Goal: Information Seeking & Learning: Learn about a topic

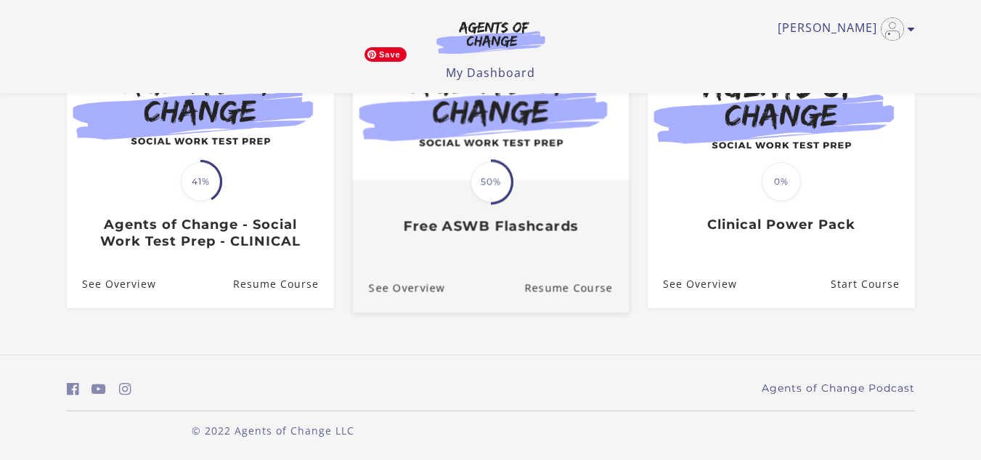
scroll to position [189, 0]
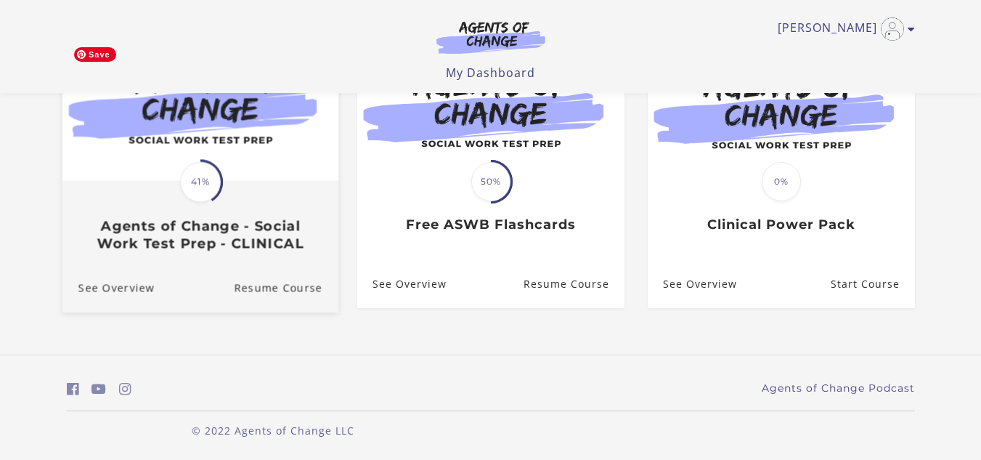
click at [223, 144] on img at bounding box center [200, 105] width 276 height 149
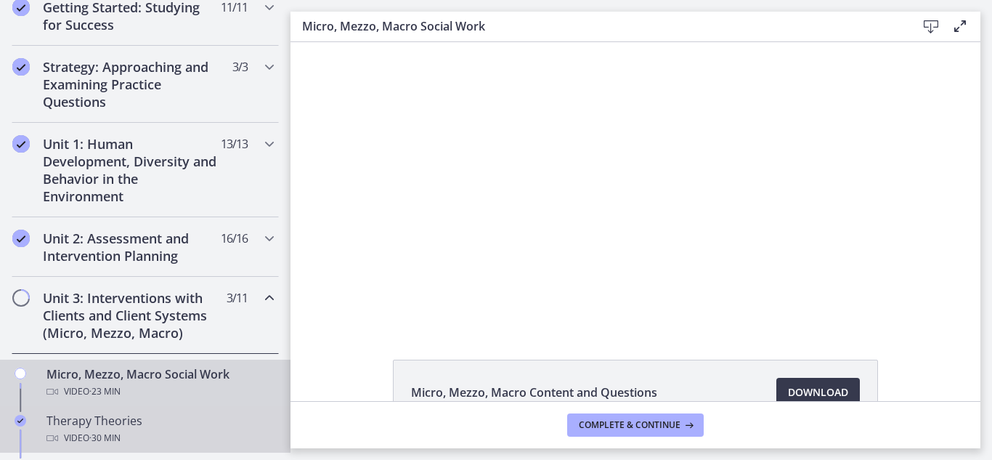
scroll to position [508, 0]
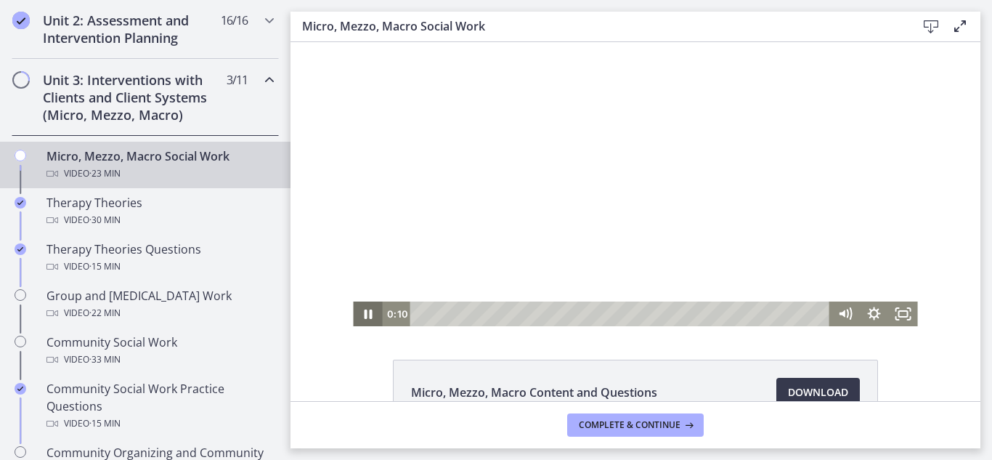
click at [364, 318] on icon "Pause" at bounding box center [368, 313] width 8 height 9
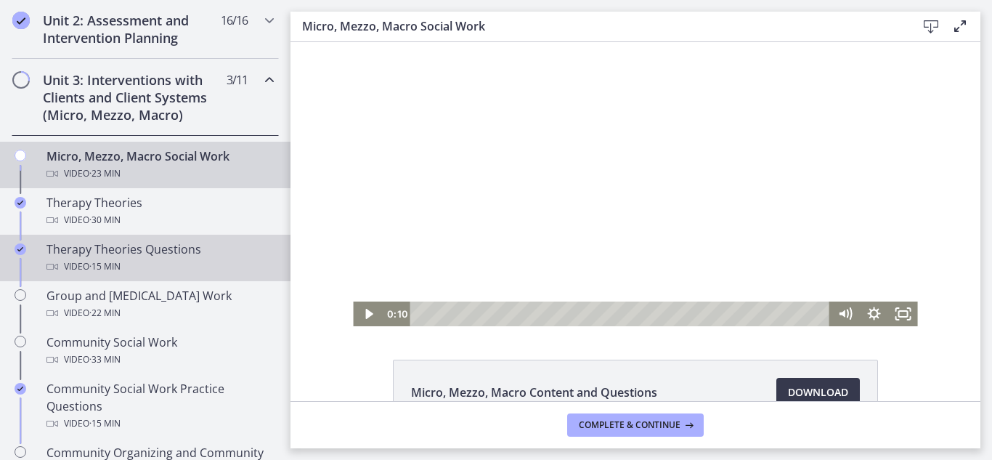
click at [208, 259] on div "Video · 15 min" at bounding box center [159, 266] width 227 height 17
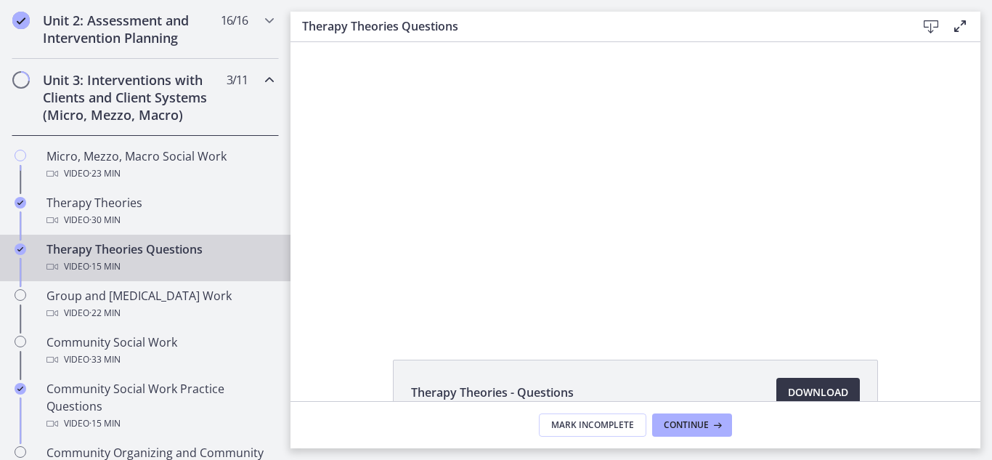
click at [794, 388] on span "Download Opens in a new window" at bounding box center [818, 391] width 60 height 17
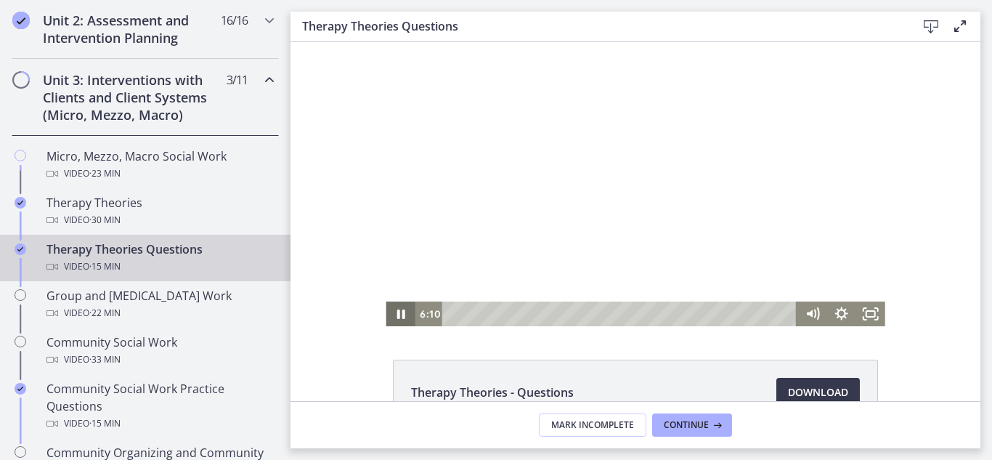
click at [399, 316] on icon "Pause" at bounding box center [400, 313] width 29 height 25
click at [395, 319] on icon "Play Video" at bounding box center [401, 314] width 35 height 30
click at [394, 312] on icon "Pause" at bounding box center [400, 313] width 29 height 25
click at [388, 305] on icon "Play Video" at bounding box center [401, 314] width 35 height 30
click at [386, 312] on icon "Pause" at bounding box center [400, 313] width 29 height 25
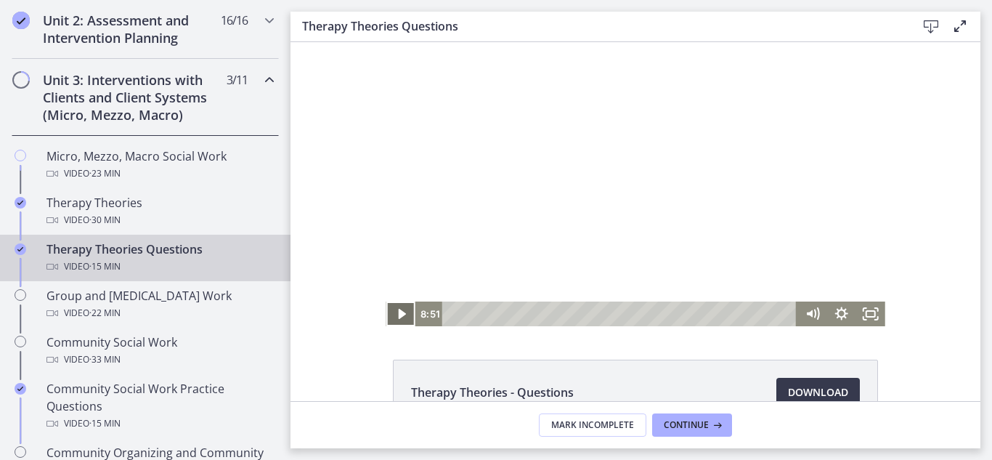
click at [399, 317] on icon "Play Video" at bounding box center [401, 313] width 29 height 25
click at [397, 317] on icon "Pause" at bounding box center [400, 313] width 8 height 9
click at [398, 313] on icon "Play Video" at bounding box center [401, 314] width 7 height 10
click at [396, 313] on icon "Pause" at bounding box center [400, 313] width 8 height 9
click at [398, 317] on icon "Play Video" at bounding box center [401, 314] width 7 height 10
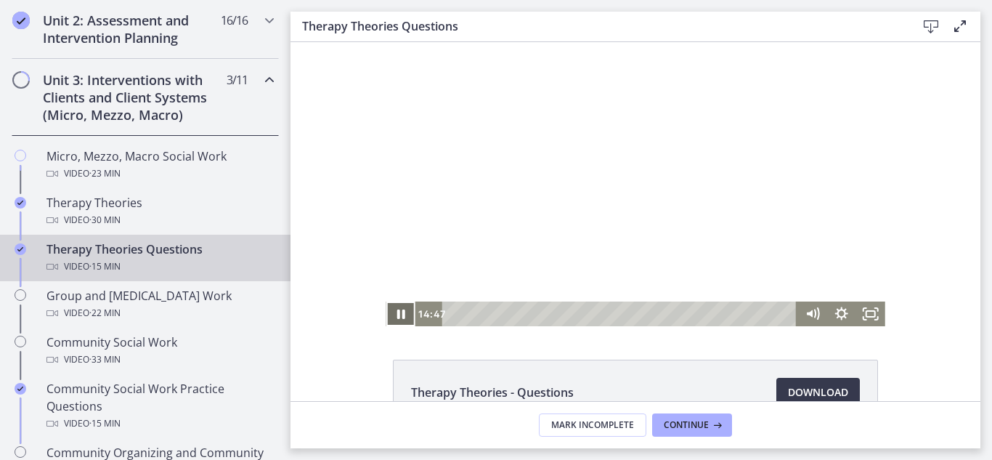
click at [396, 314] on icon "Pause" at bounding box center [400, 313] width 8 height 9
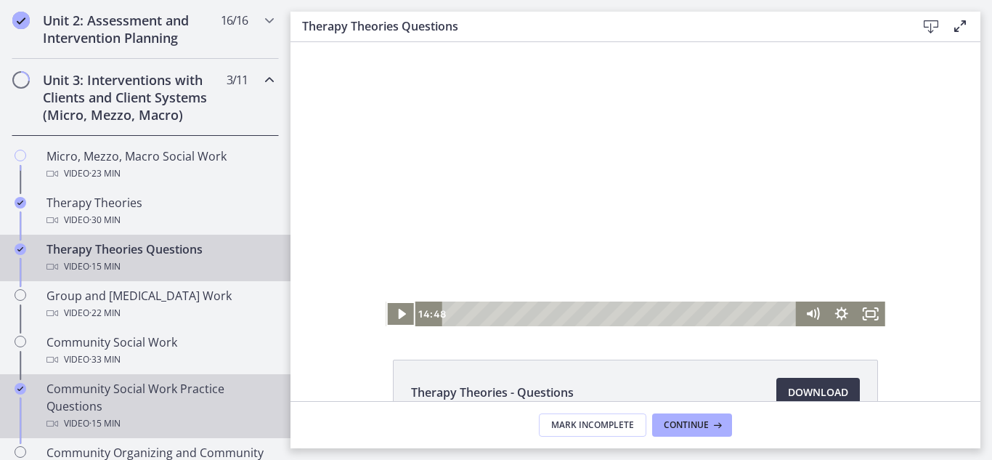
click at [166, 387] on div "Community Social Work Practice Questions Video · 15 min" at bounding box center [159, 406] width 227 height 52
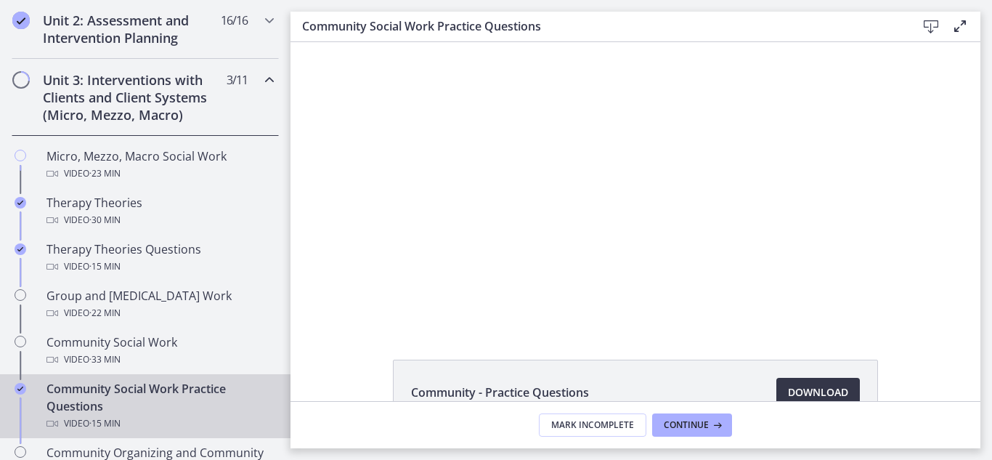
click at [792, 385] on span "Download Opens in a new window" at bounding box center [818, 391] width 60 height 17
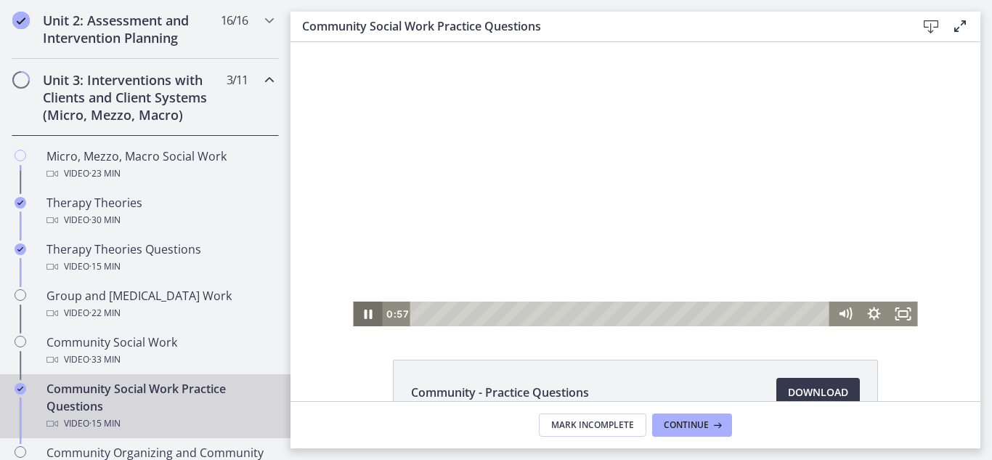
click at [358, 317] on icon "Pause" at bounding box center [367, 313] width 29 height 25
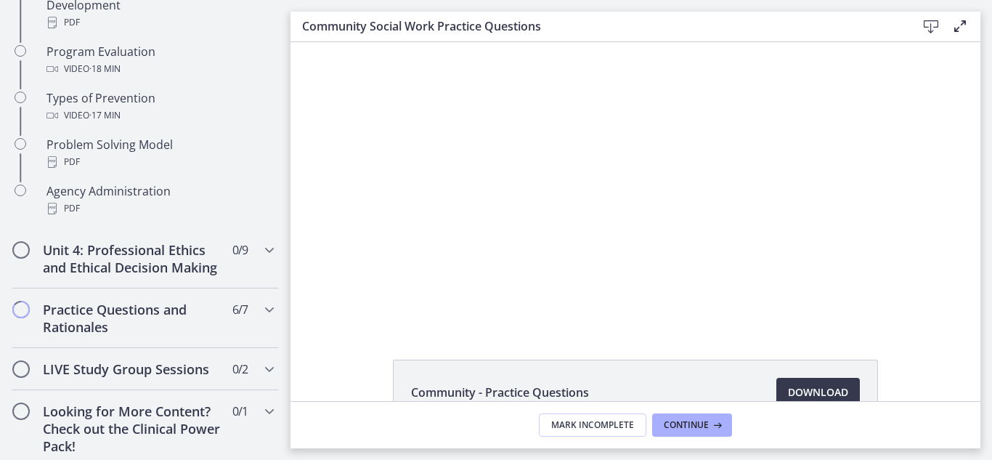
scroll to position [1017, 0]
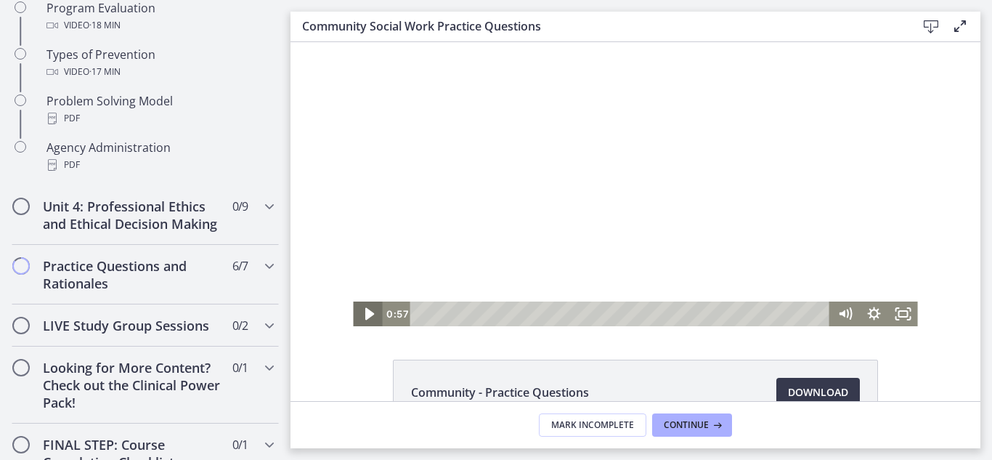
click at [365, 314] on icon "Play Video" at bounding box center [369, 314] width 9 height 12
drag, startPoint x: 356, startPoint y: 314, endPoint x: 359, endPoint y: 304, distance: 10.6
click at [357, 313] on icon "Pause" at bounding box center [367, 313] width 29 height 25
click at [359, 304] on icon "Play Video" at bounding box center [368, 314] width 35 height 30
click at [367, 316] on icon "Pause" at bounding box center [367, 314] width 35 height 30
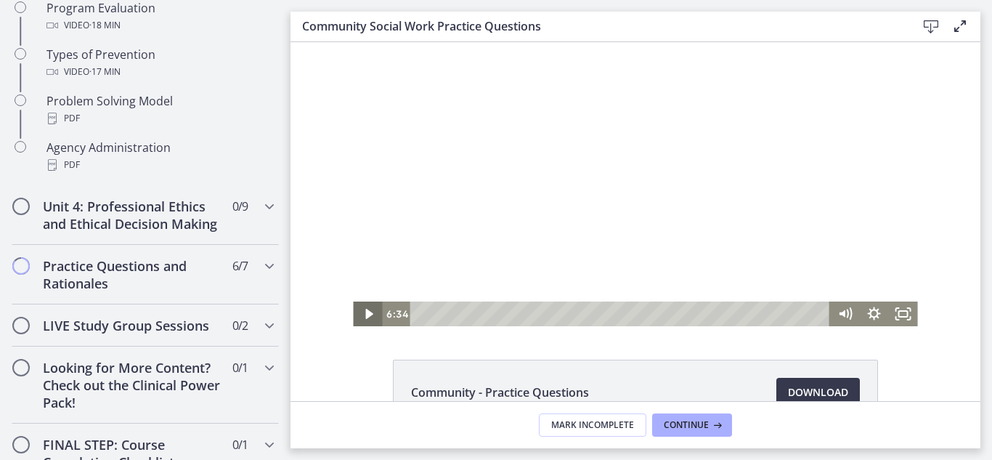
click at [361, 322] on icon "Play Video" at bounding box center [368, 313] width 29 height 25
click at [362, 317] on icon "Pause" at bounding box center [367, 313] width 29 height 25
click at [365, 317] on icon "Play Video" at bounding box center [369, 314] width 9 height 12
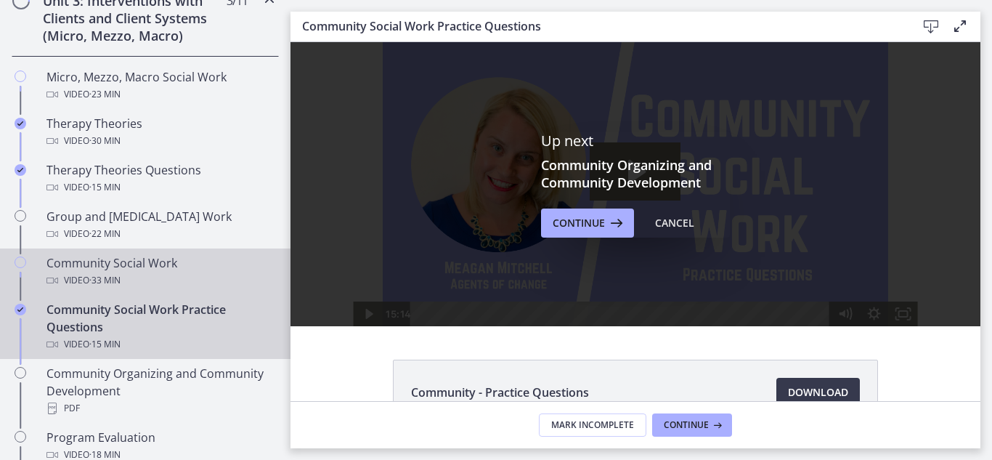
scroll to position [581, 0]
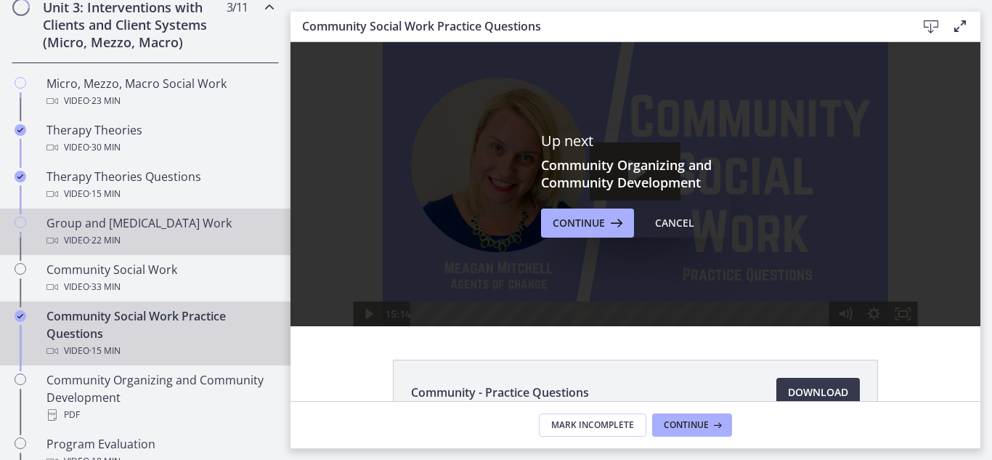
click at [20, 219] on icon "Chapters" at bounding box center [21, 222] width 12 height 12
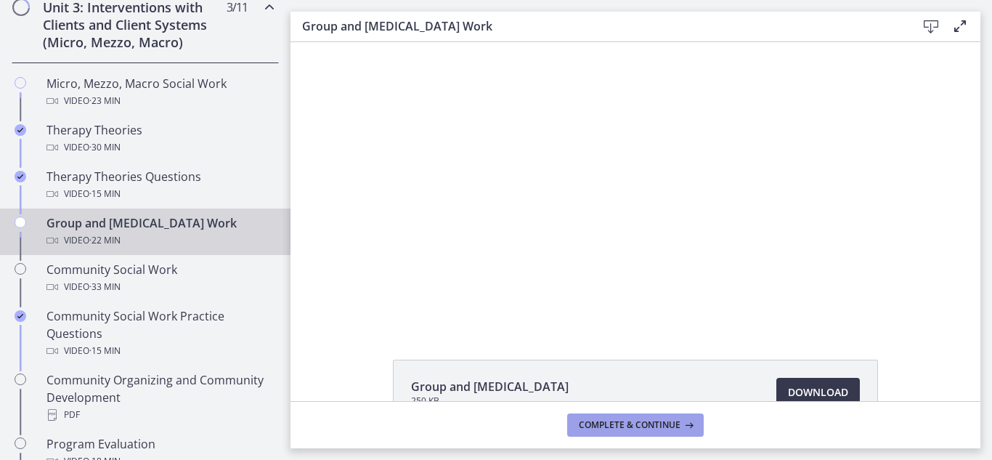
click at [608, 424] on span "Complete & continue" at bounding box center [630, 425] width 102 height 12
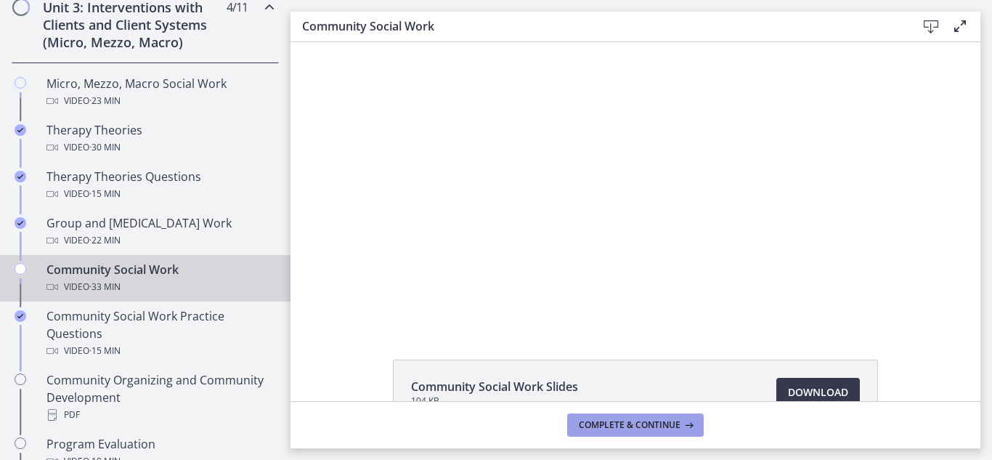
click at [601, 419] on span "Complete & continue" at bounding box center [630, 425] width 102 height 12
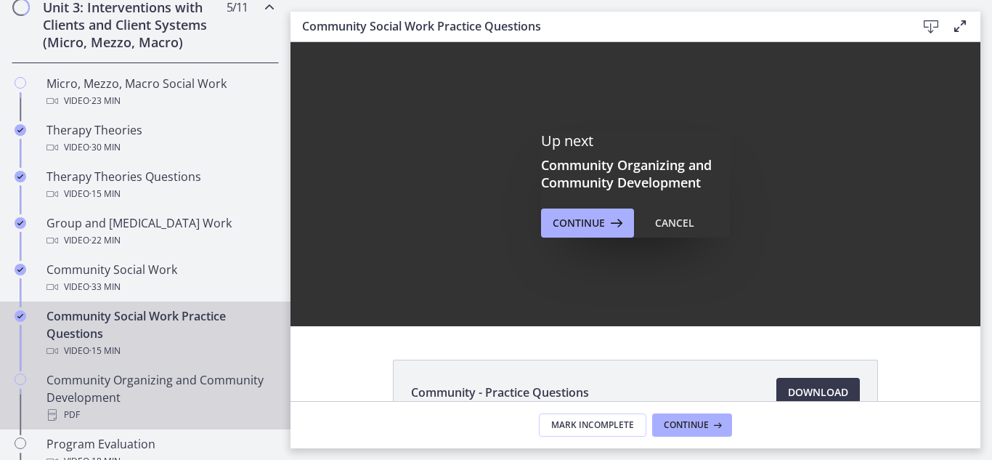
click at [165, 397] on div "Community Organizing and Community Development PDF" at bounding box center [159, 397] width 227 height 52
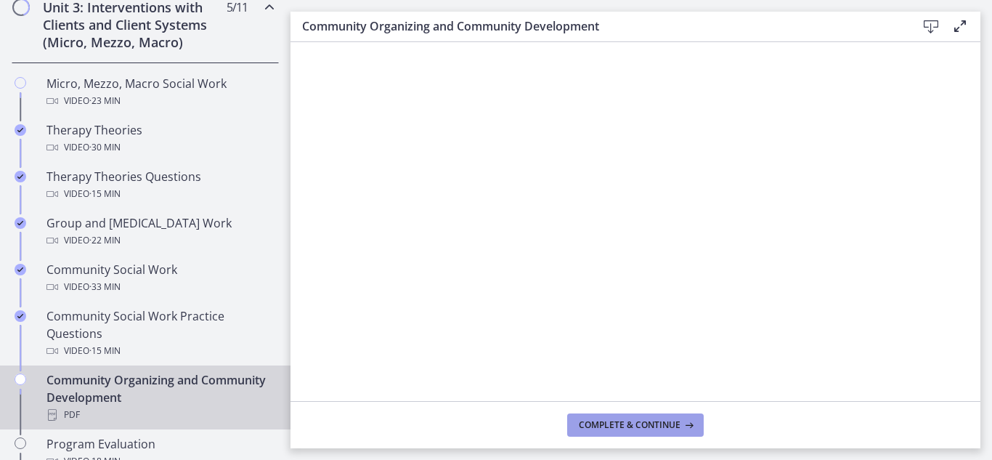
click at [618, 426] on span "Complete & continue" at bounding box center [630, 425] width 102 height 12
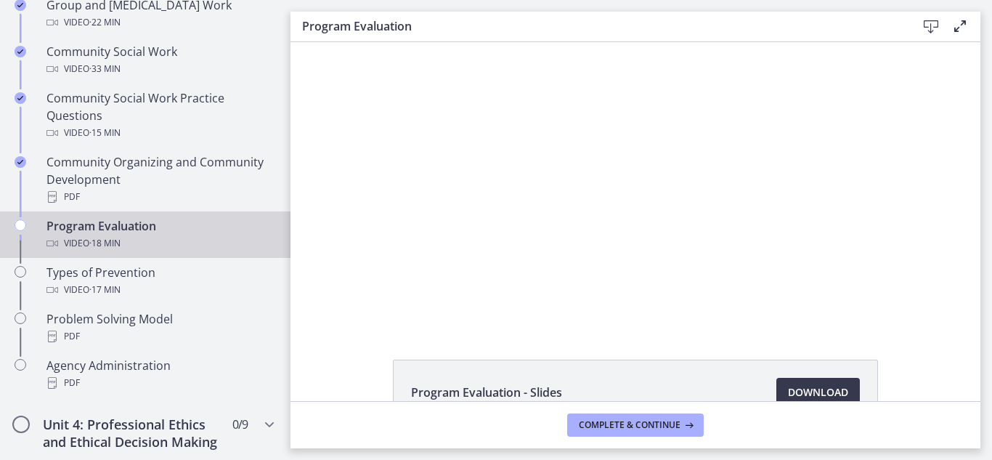
click at [222, 245] on div "Video · 18 min" at bounding box center [159, 243] width 227 height 17
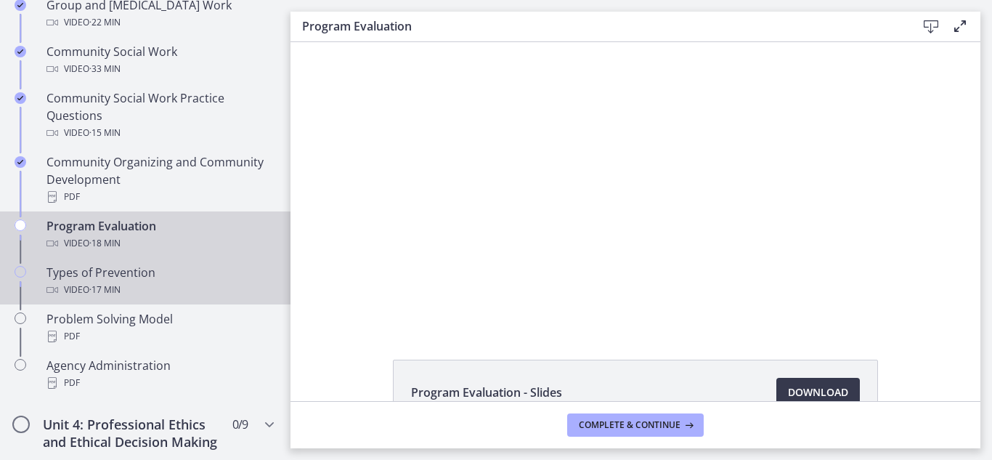
click at [203, 276] on div "Types of Prevention Video · 17 min" at bounding box center [159, 281] width 227 height 35
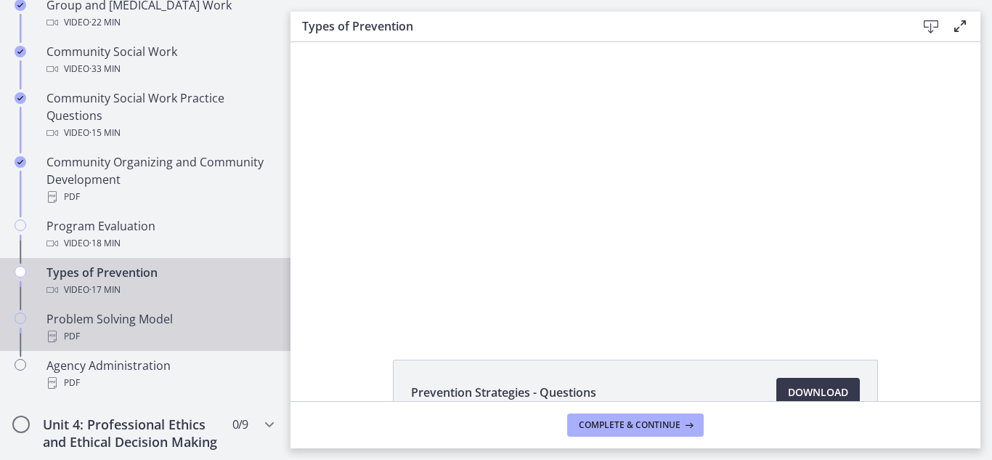
click at [211, 323] on div "Problem Solving Model PDF" at bounding box center [159, 327] width 227 height 35
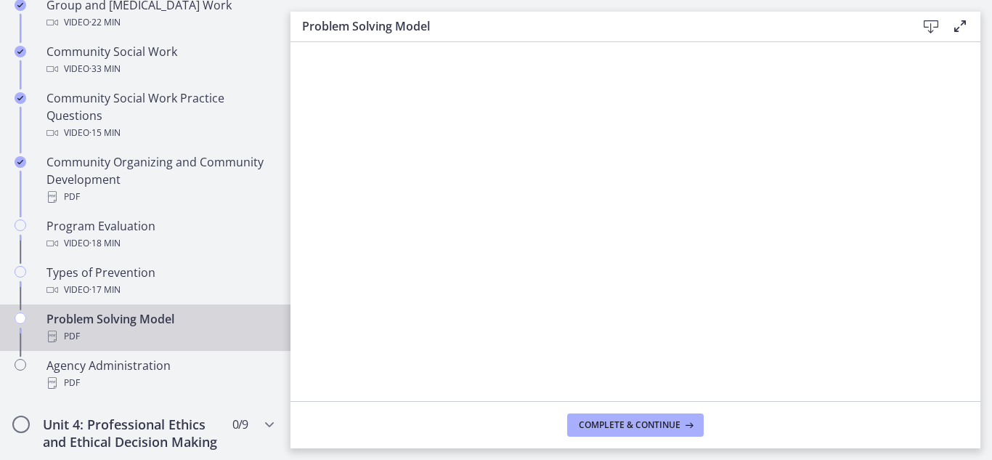
scroll to position [944, 0]
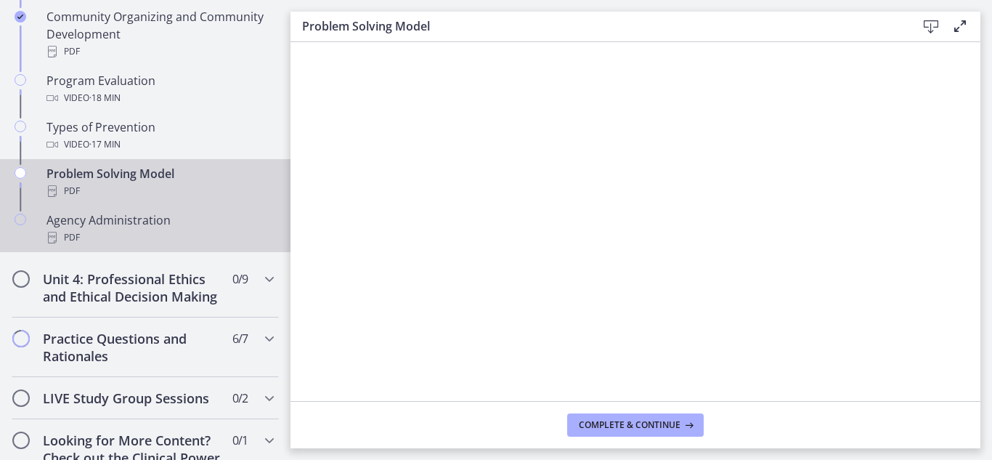
click at [186, 233] on div "PDF" at bounding box center [159, 237] width 227 height 17
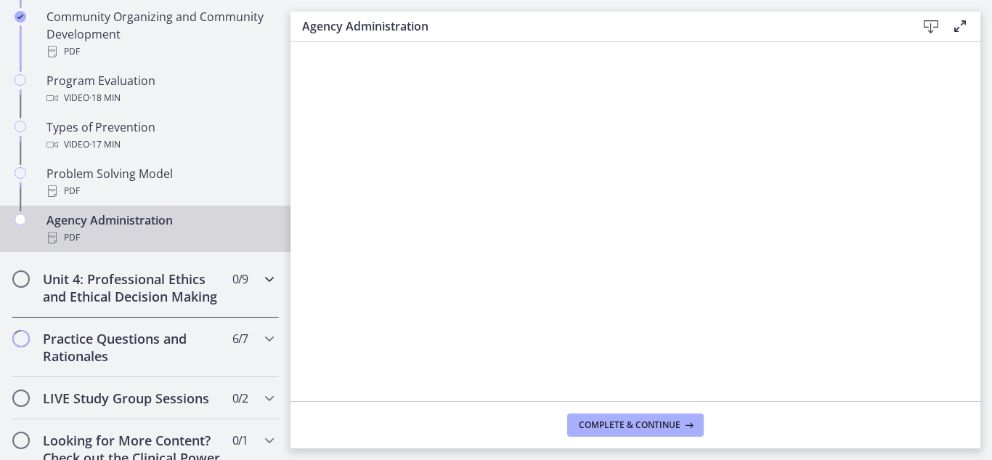
click at [124, 290] on h2 "Unit 4: Professional Ethics and Ethical Decision Making" at bounding box center [131, 287] width 177 height 35
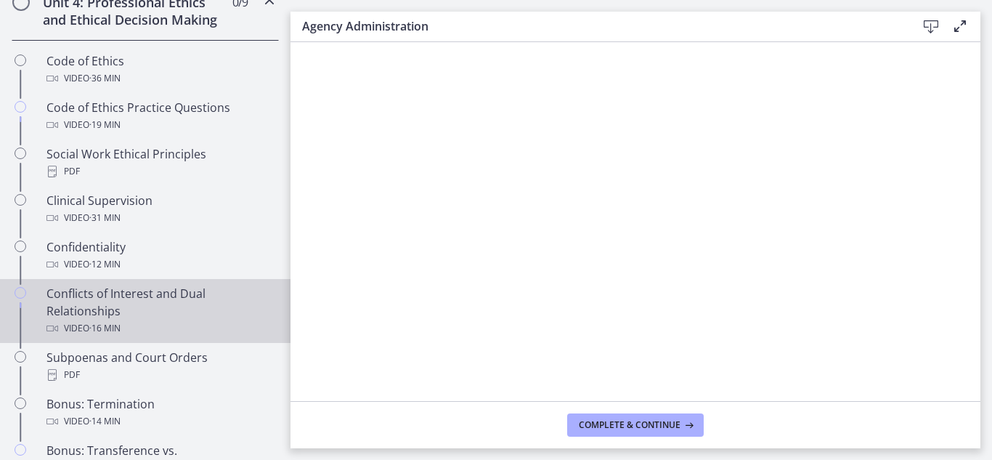
scroll to position [581, 0]
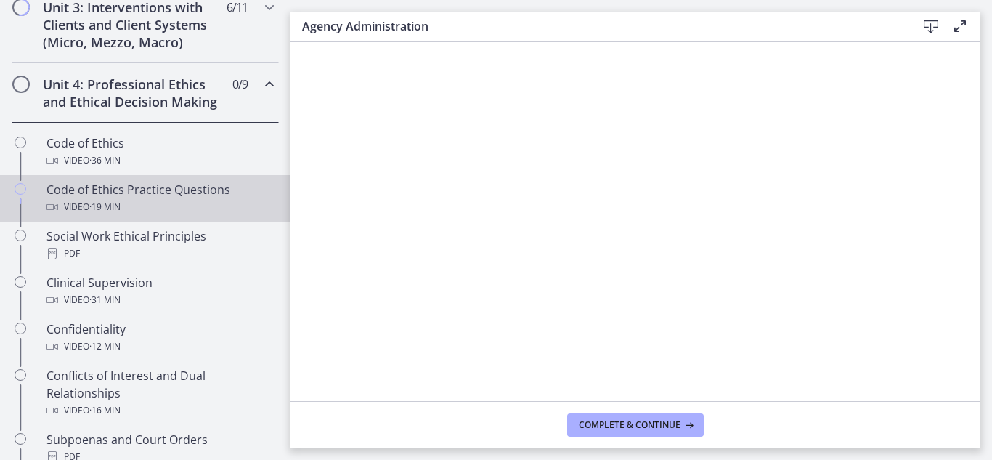
click at [189, 216] on div "Video · 19 min" at bounding box center [159, 206] width 227 height 17
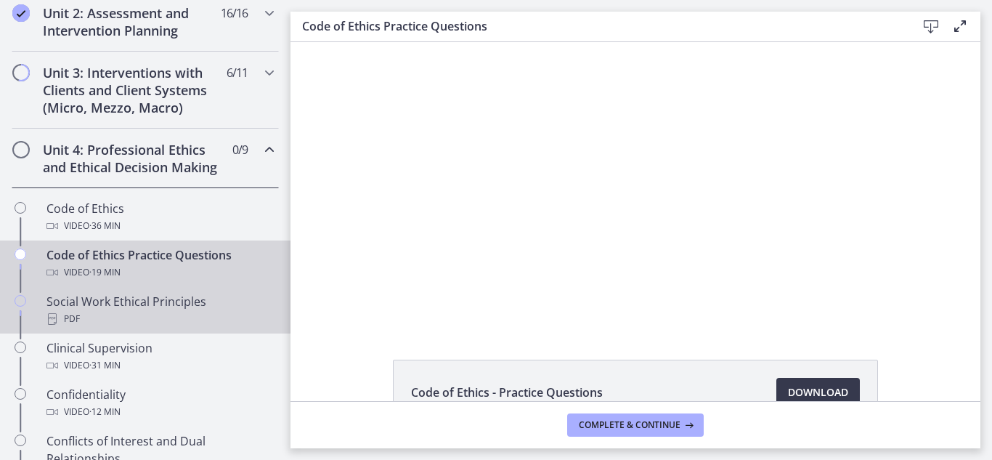
scroll to position [436, 0]
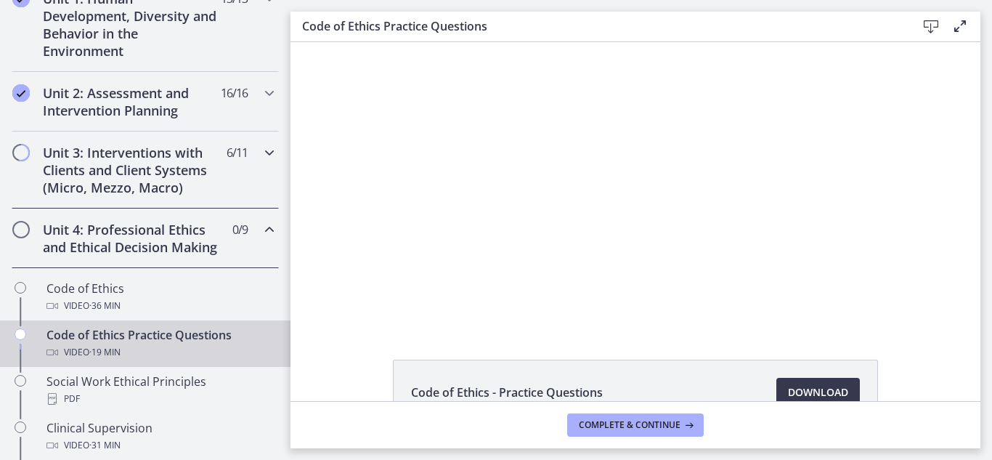
click at [171, 177] on h2 "Unit 3: Interventions with Clients and Client Systems (Micro, Mezzo, Macro)" at bounding box center [131, 170] width 177 height 52
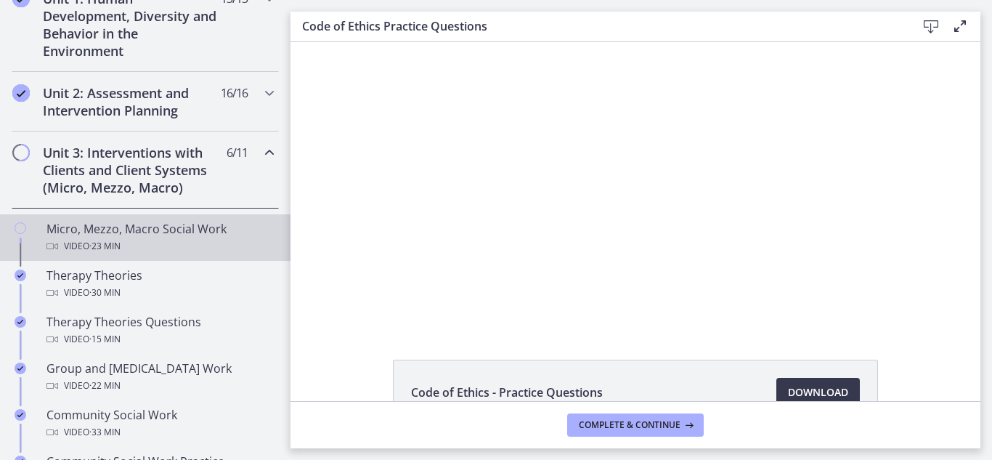
click at [180, 234] on div "Micro, Mezzo, Macro Social Work Video · 23 min" at bounding box center [159, 237] width 227 height 35
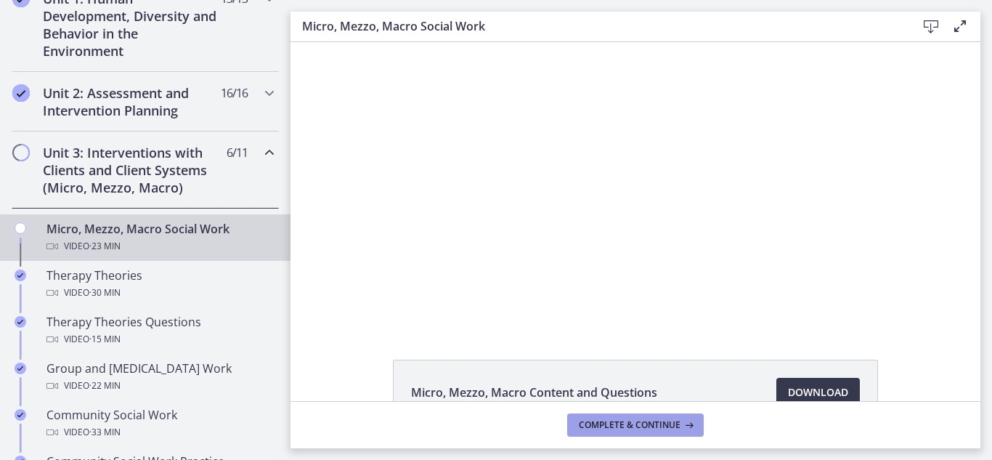
click at [581, 419] on span "Complete & continue" at bounding box center [630, 425] width 102 height 12
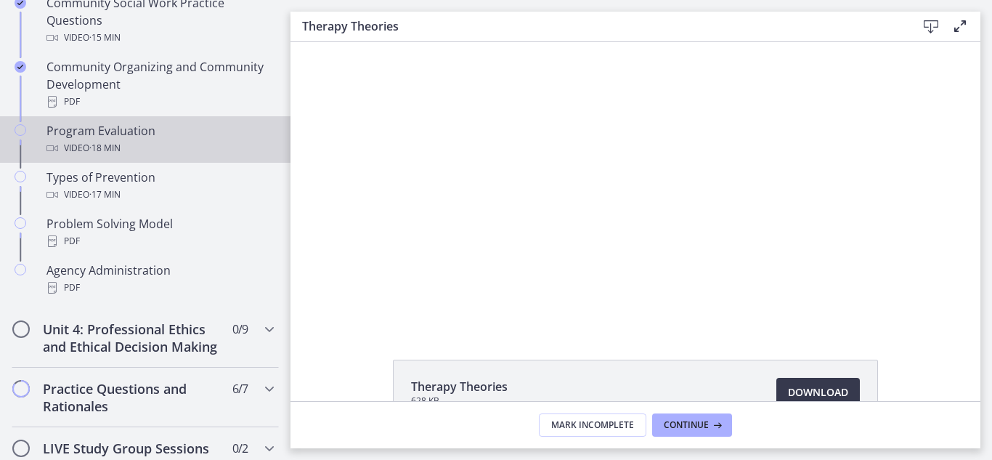
scroll to position [871, 0]
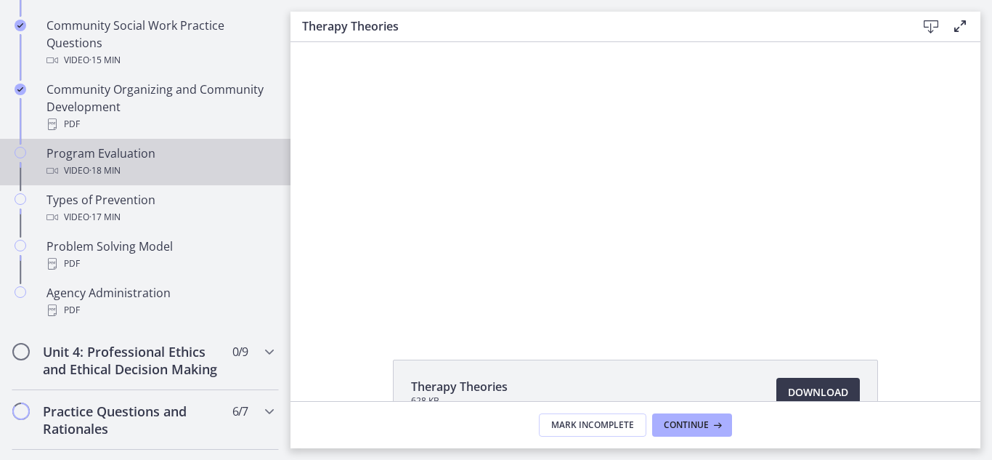
click at [163, 181] on link "Program Evaluation Video · 18 min" at bounding box center [145, 162] width 290 height 46
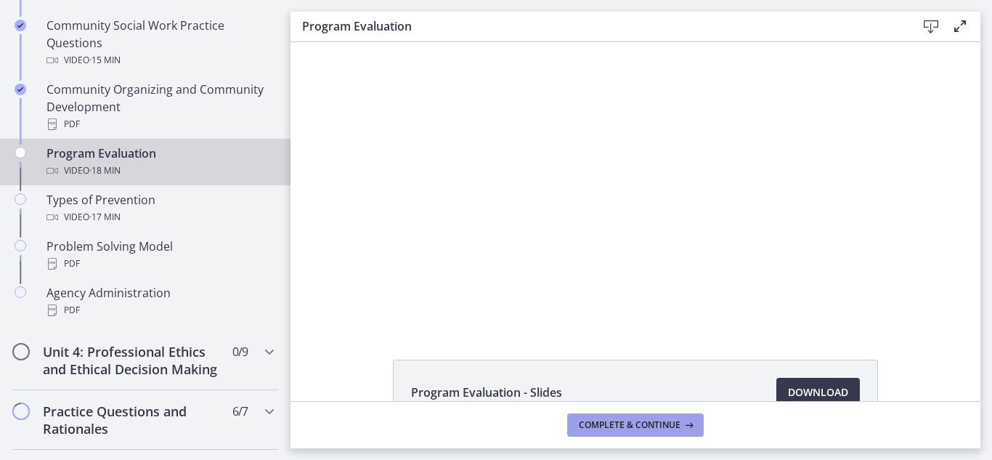
click at [603, 426] on span "Complete & continue" at bounding box center [630, 425] width 102 height 12
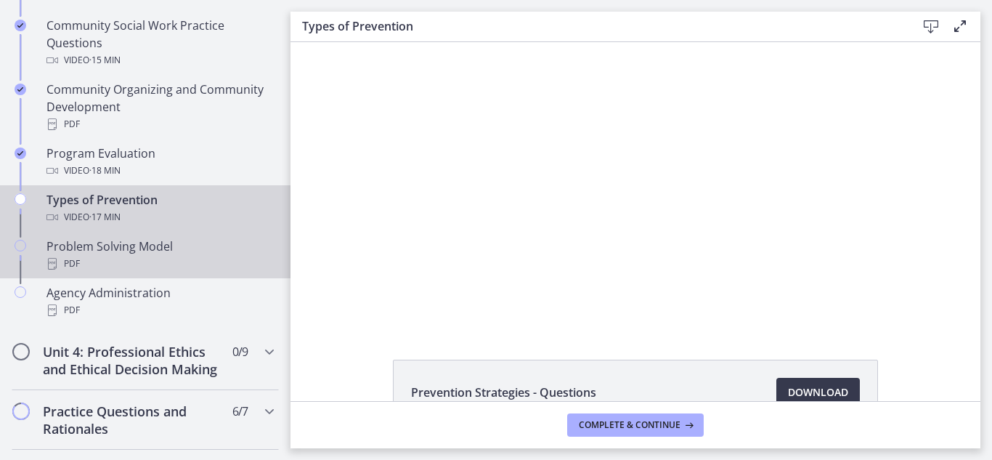
click at [182, 232] on link "Problem Solving Model PDF" at bounding box center [145, 255] width 290 height 46
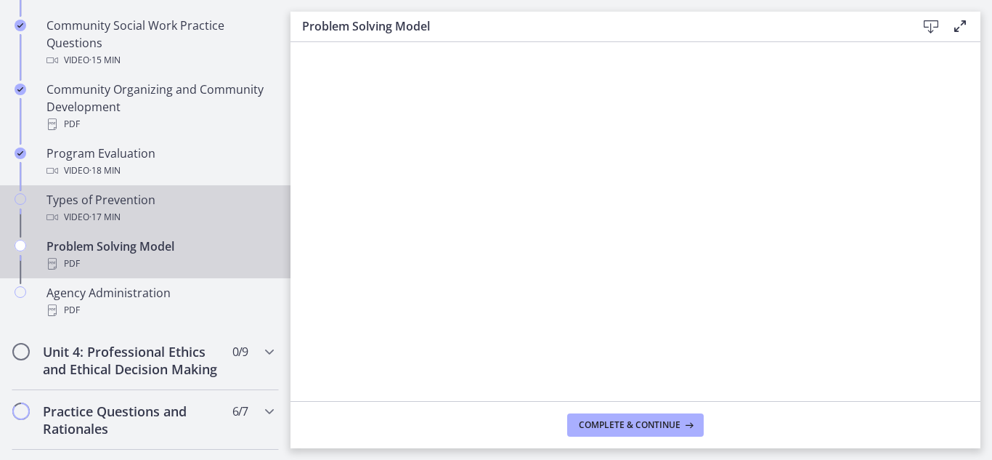
click at [183, 210] on div "Video · 17 min" at bounding box center [159, 216] width 227 height 17
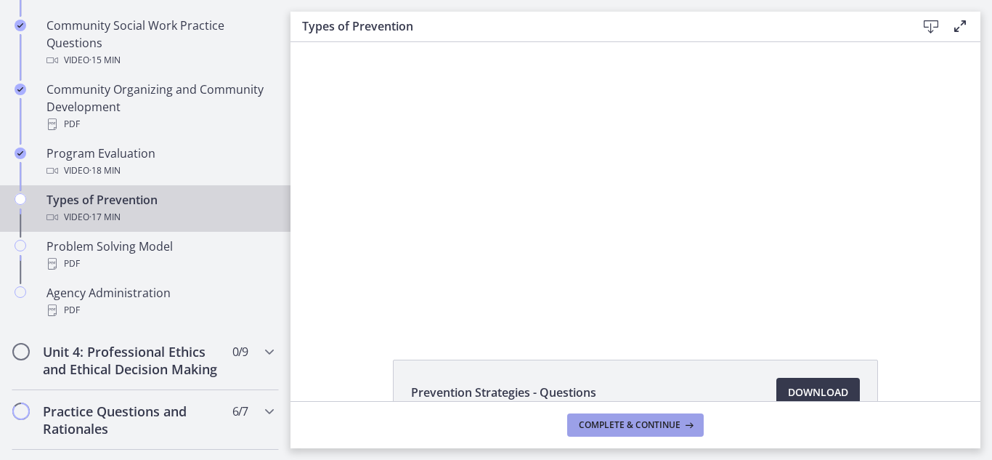
click at [605, 424] on span "Complete & continue" at bounding box center [630, 425] width 102 height 12
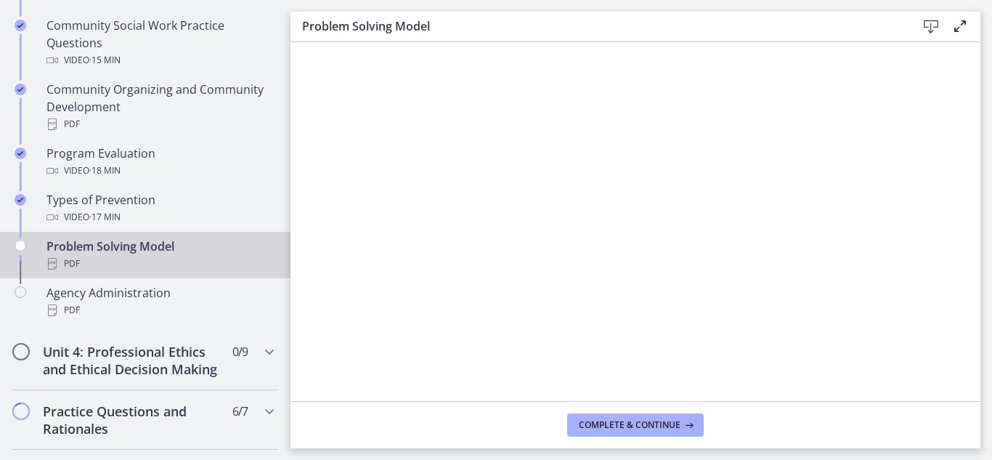
click at [195, 262] on div "PDF" at bounding box center [159, 263] width 227 height 17
click at [607, 428] on span "Complete & continue" at bounding box center [630, 425] width 102 height 12
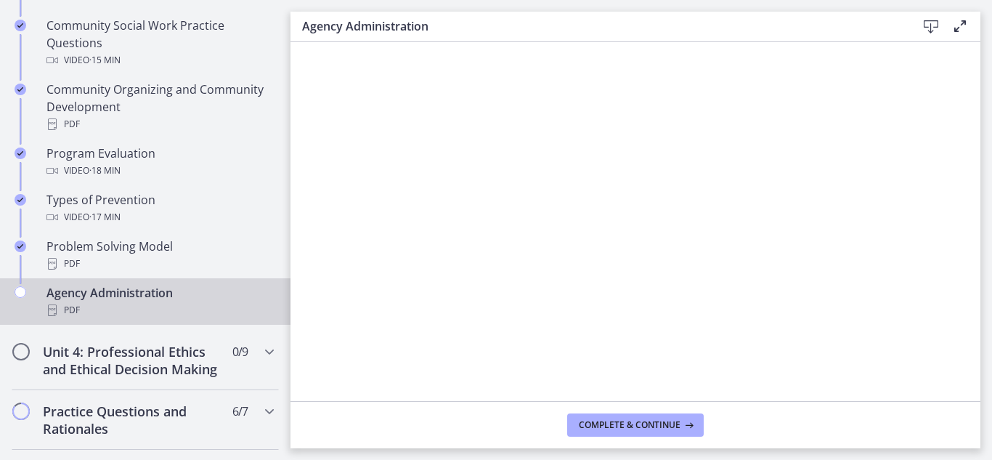
click at [242, 311] on div "PDF" at bounding box center [159, 309] width 227 height 17
click at [214, 313] on div "PDF" at bounding box center [159, 309] width 227 height 17
click at [590, 423] on span "Complete & continue" at bounding box center [630, 425] width 102 height 12
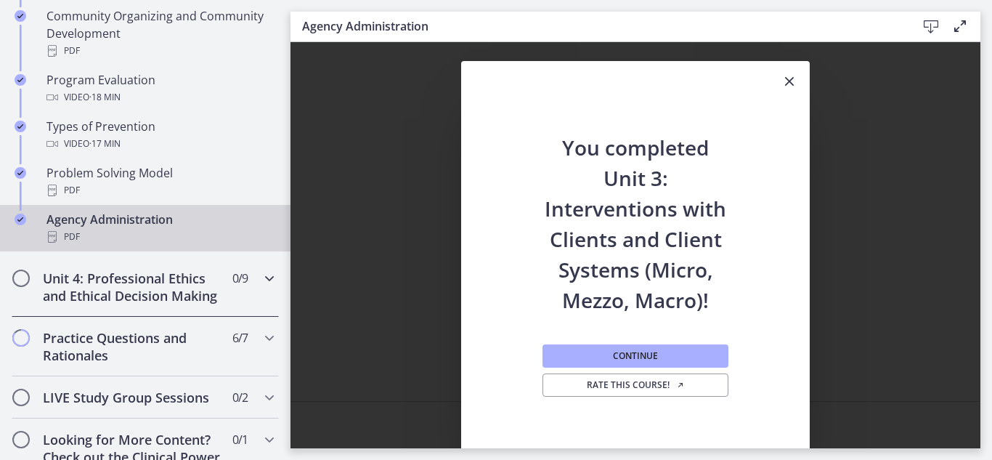
scroll to position [944, 0]
click at [166, 305] on h2 "Unit 4: Professional Ethics and Ethical Decision Making" at bounding box center [131, 287] width 177 height 35
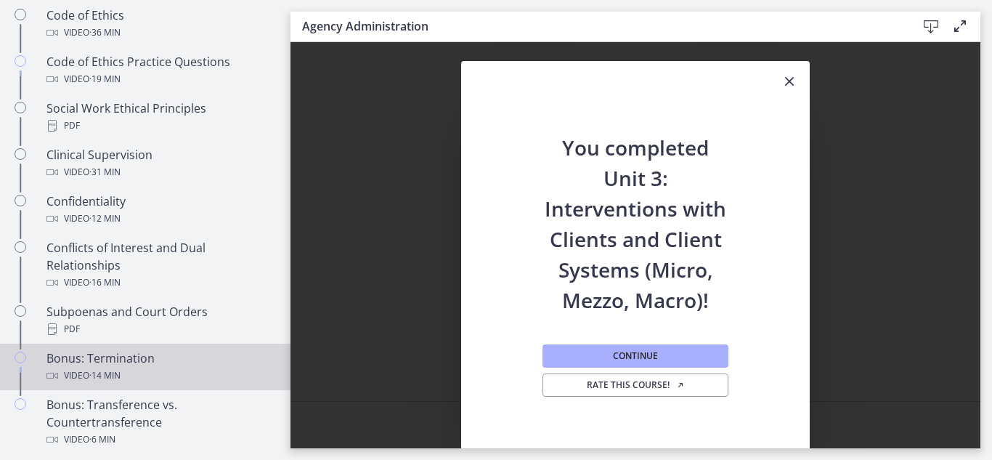
scroll to position [581, 0]
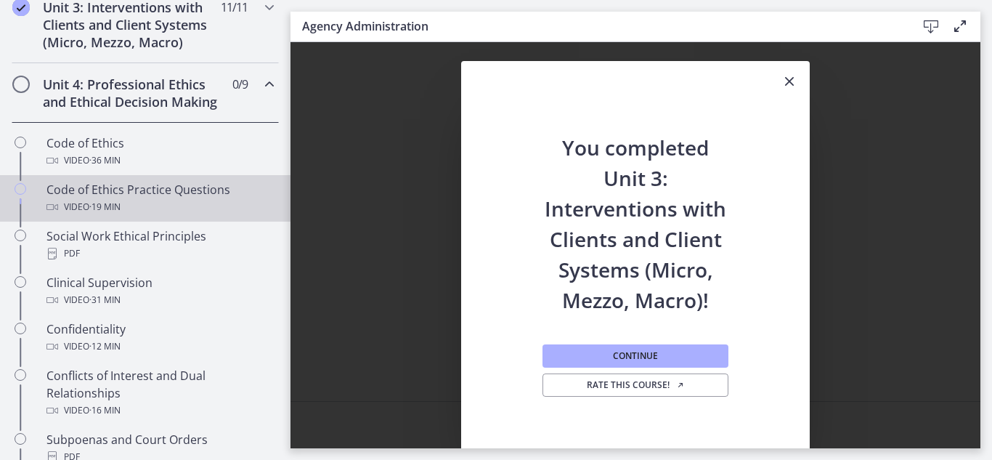
click at [171, 216] on div "Video · 19 min" at bounding box center [159, 206] width 227 height 17
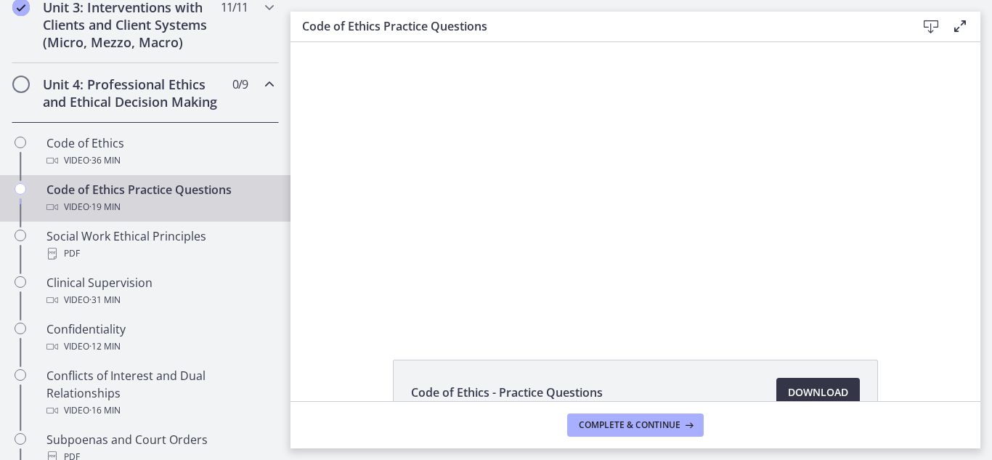
click at [808, 385] on span "Download Opens in a new window" at bounding box center [818, 391] width 60 height 17
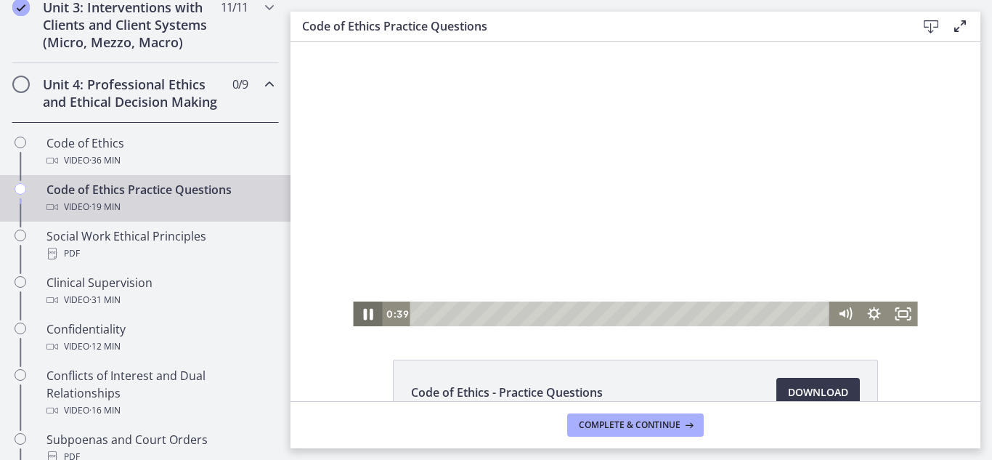
click at [365, 319] on icon "Pause" at bounding box center [367, 314] width 35 height 30
click at [365, 314] on icon "Play Video" at bounding box center [369, 314] width 9 height 12
click at [368, 314] on icon "Pause" at bounding box center [367, 313] width 29 height 25
click at [368, 314] on icon "Play Video" at bounding box center [368, 314] width 35 height 30
click at [368, 314] on icon "Pause" at bounding box center [367, 314] width 35 height 30
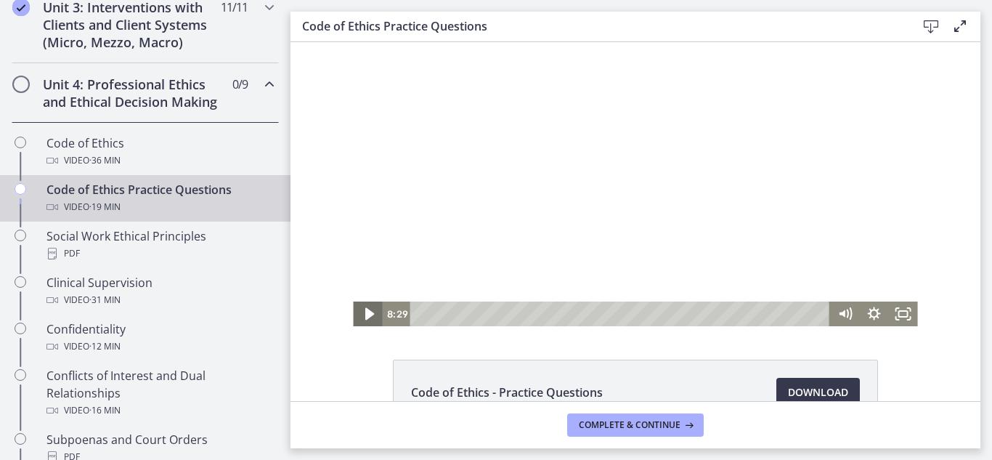
click at [367, 314] on icon "Play Video" at bounding box center [368, 314] width 35 height 30
click at [364, 312] on icon "Pause" at bounding box center [368, 313] width 8 height 9
click at [365, 309] on icon "Play Video" at bounding box center [368, 313] width 29 height 25
click at [365, 309] on icon "Pause" at bounding box center [367, 313] width 29 height 25
click at [359, 312] on icon "Play Video" at bounding box center [368, 314] width 35 height 30
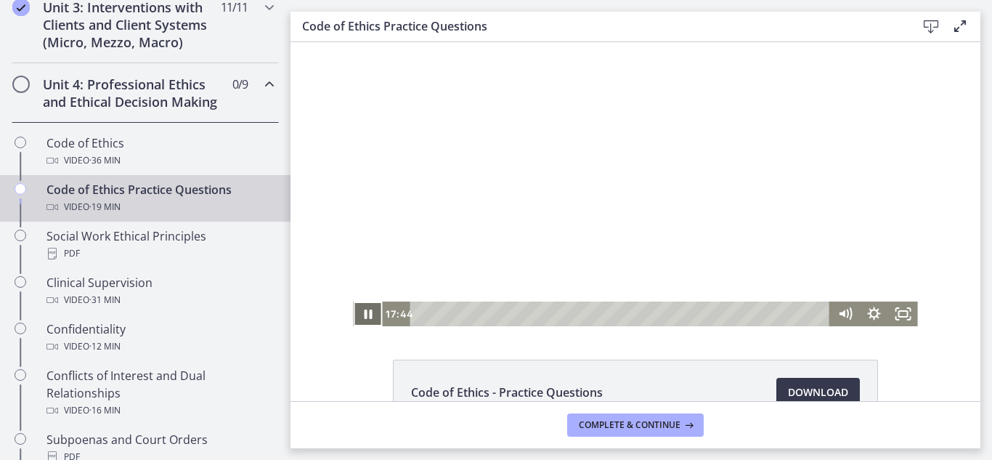
click at [363, 319] on icon "Pause" at bounding box center [367, 313] width 29 height 25
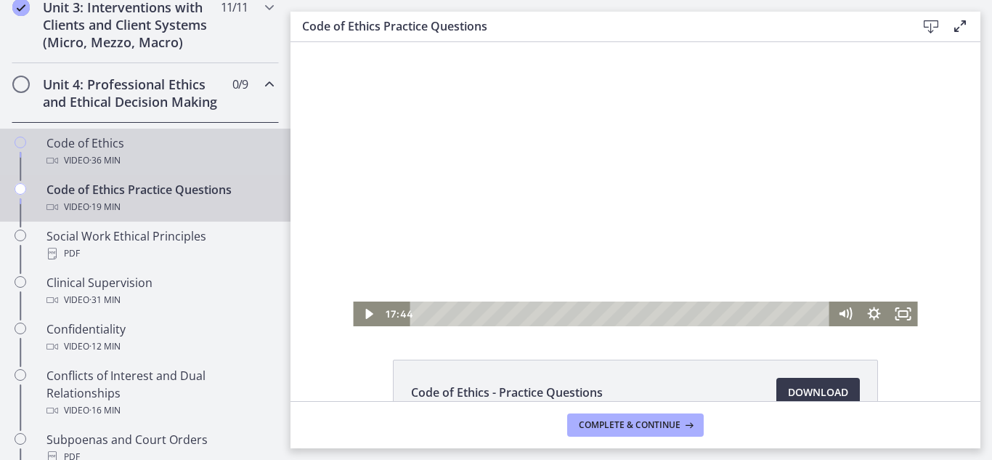
click at [81, 169] on div "Video · 36 min" at bounding box center [159, 160] width 227 height 17
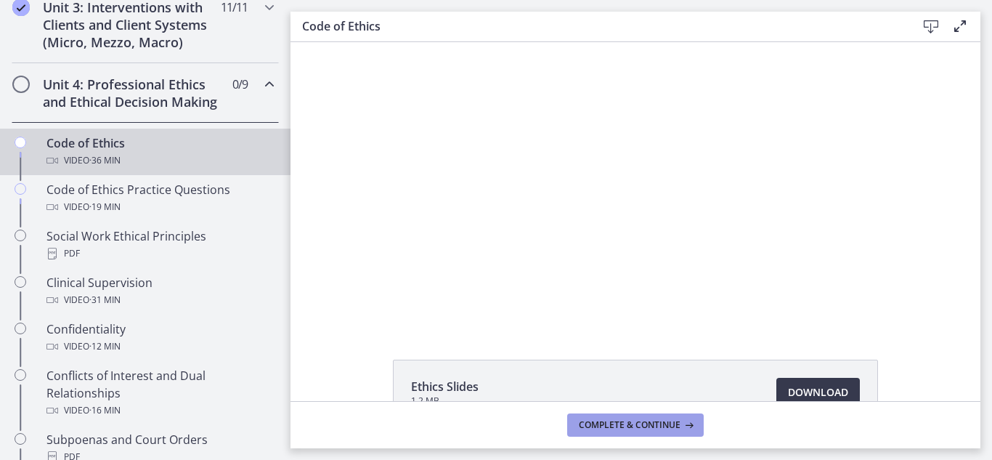
click at [619, 424] on span "Complete & continue" at bounding box center [630, 425] width 102 height 12
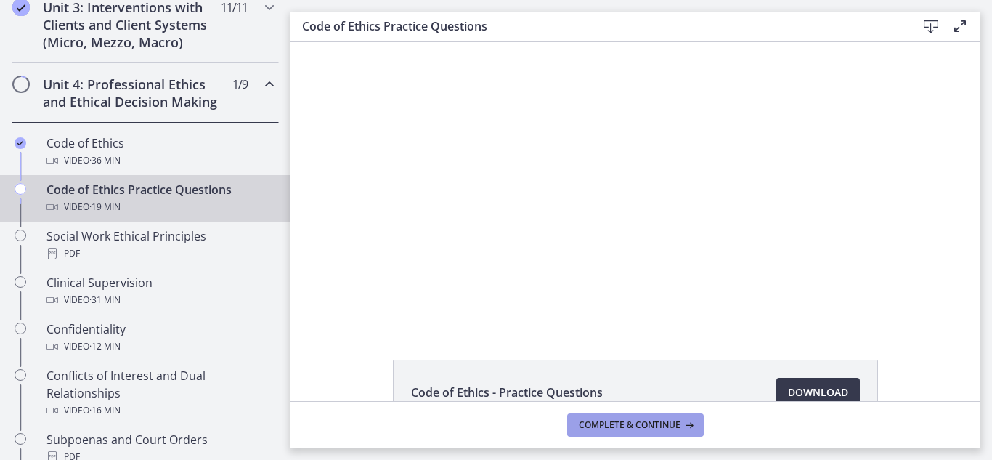
click at [616, 420] on span "Complete & continue" at bounding box center [630, 425] width 102 height 12
